Goal: Task Accomplishment & Management: Use online tool/utility

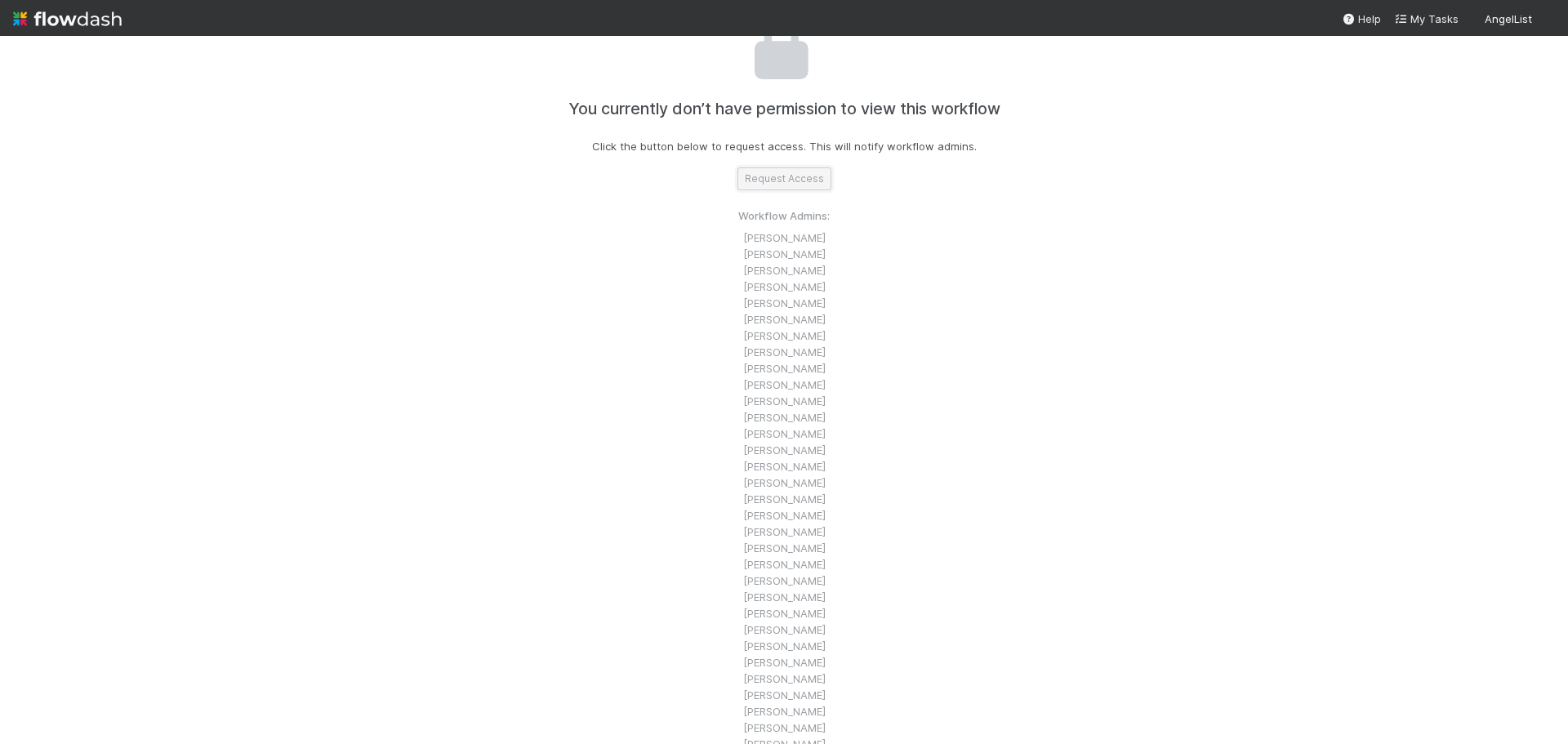
click at [786, 181] on button "Request Access" at bounding box center [785, 178] width 94 height 23
